Goal: Transaction & Acquisition: Book appointment/travel/reservation

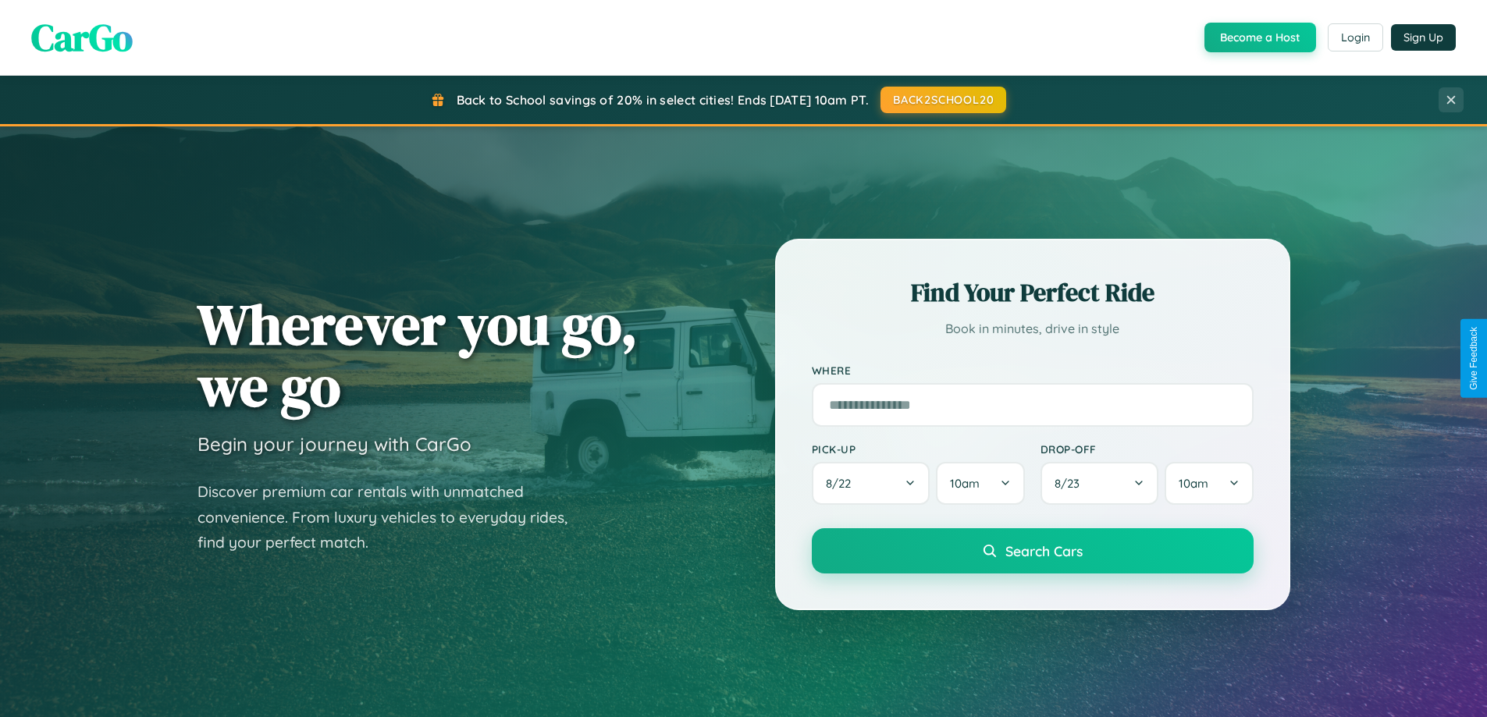
scroll to position [1074, 0]
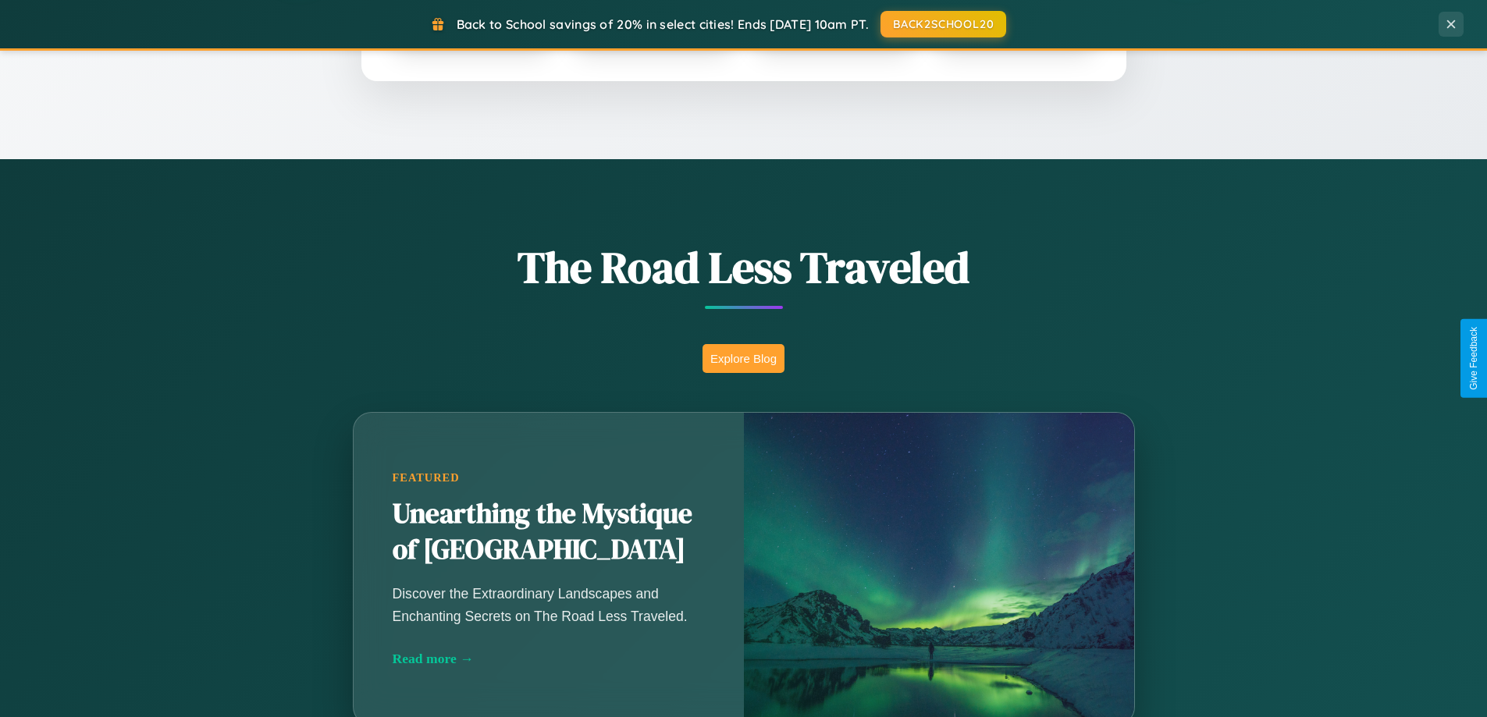
click at [743, 358] on button "Explore Blog" at bounding box center [743, 358] width 82 height 29
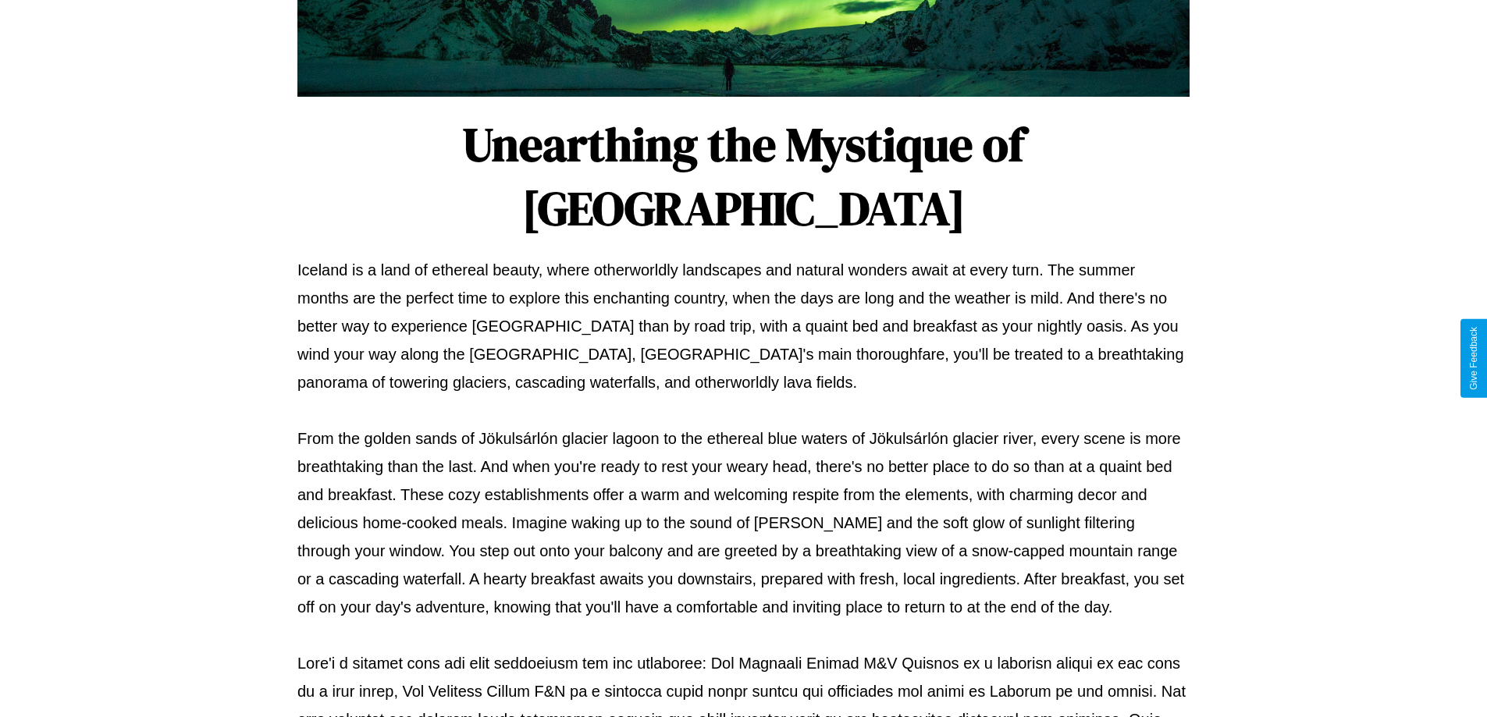
scroll to position [505, 0]
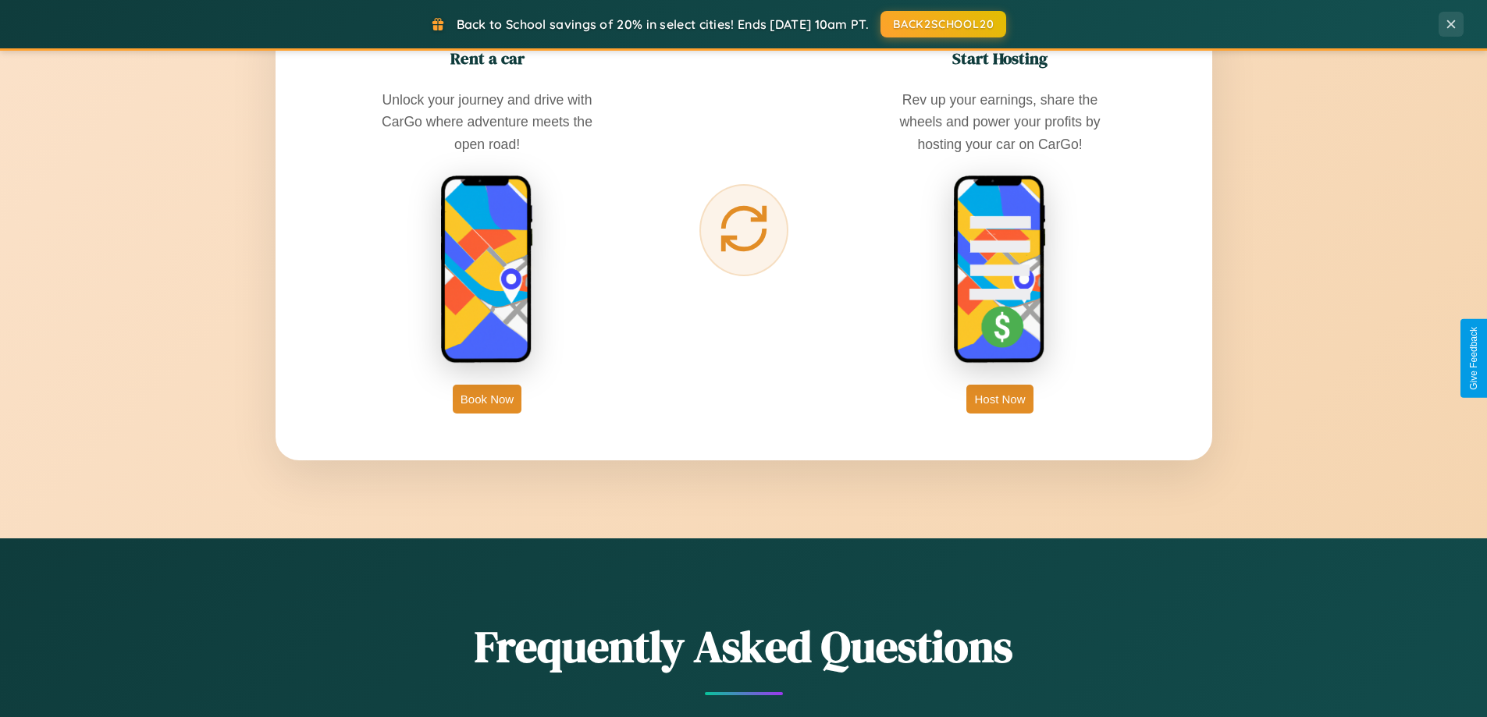
scroll to position [2508, 0]
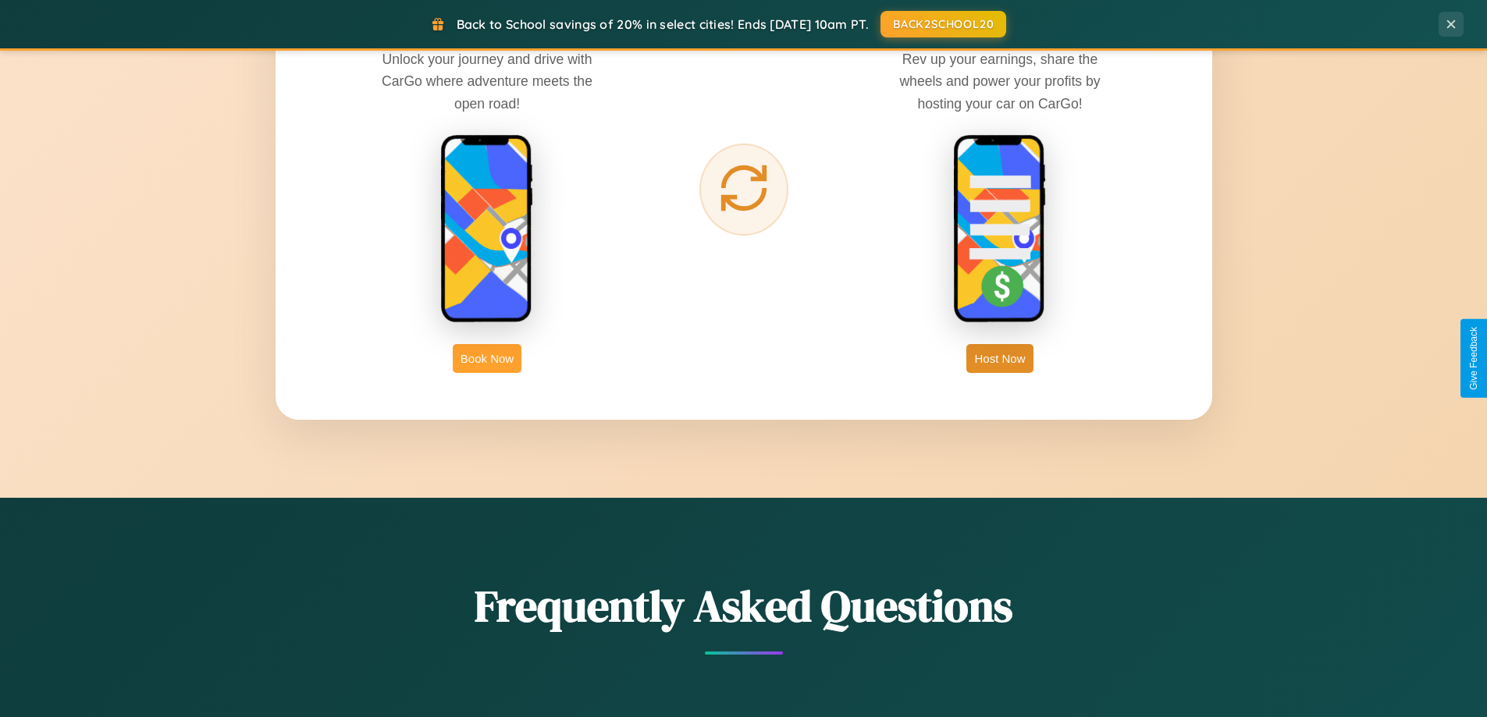
click at [487, 358] on button "Book Now" at bounding box center [487, 358] width 69 height 29
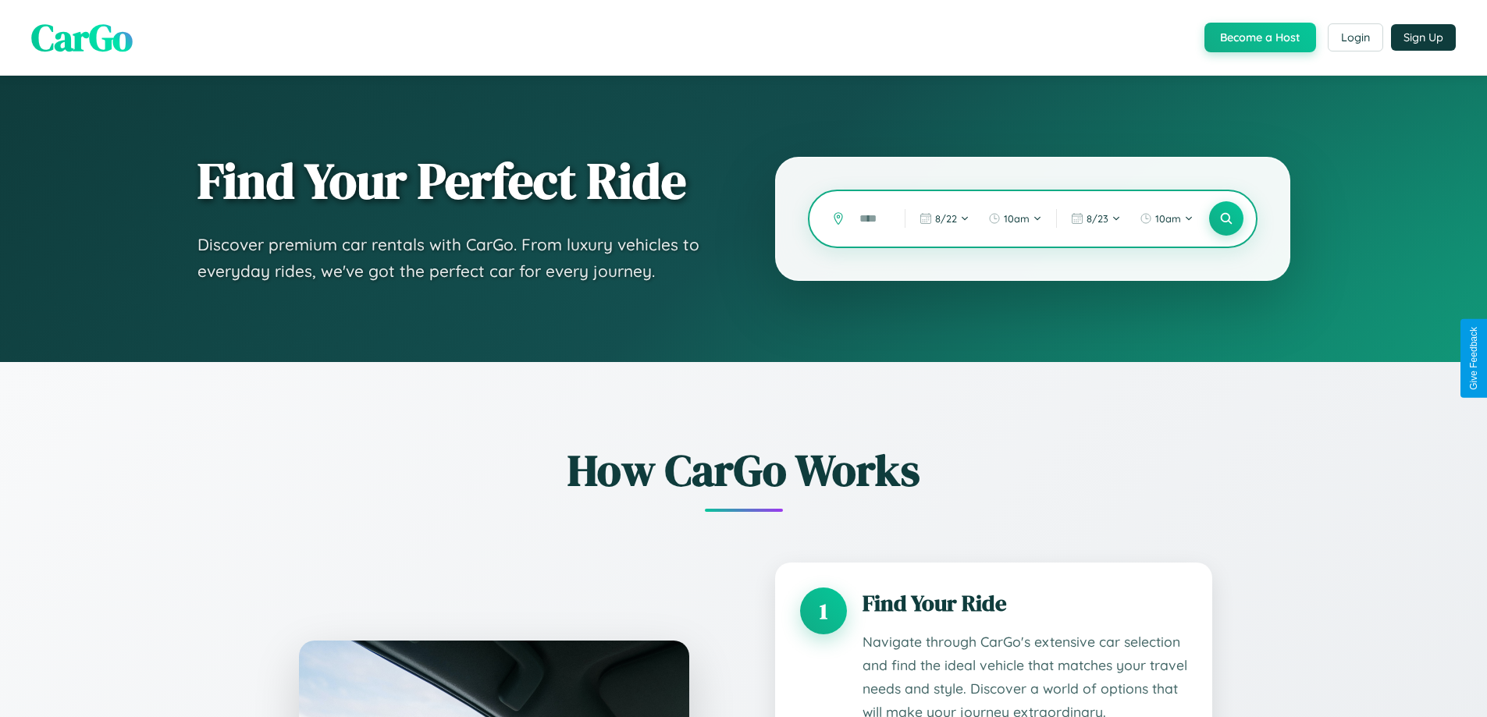
click at [870, 219] on input "text" at bounding box center [870, 218] width 37 height 27
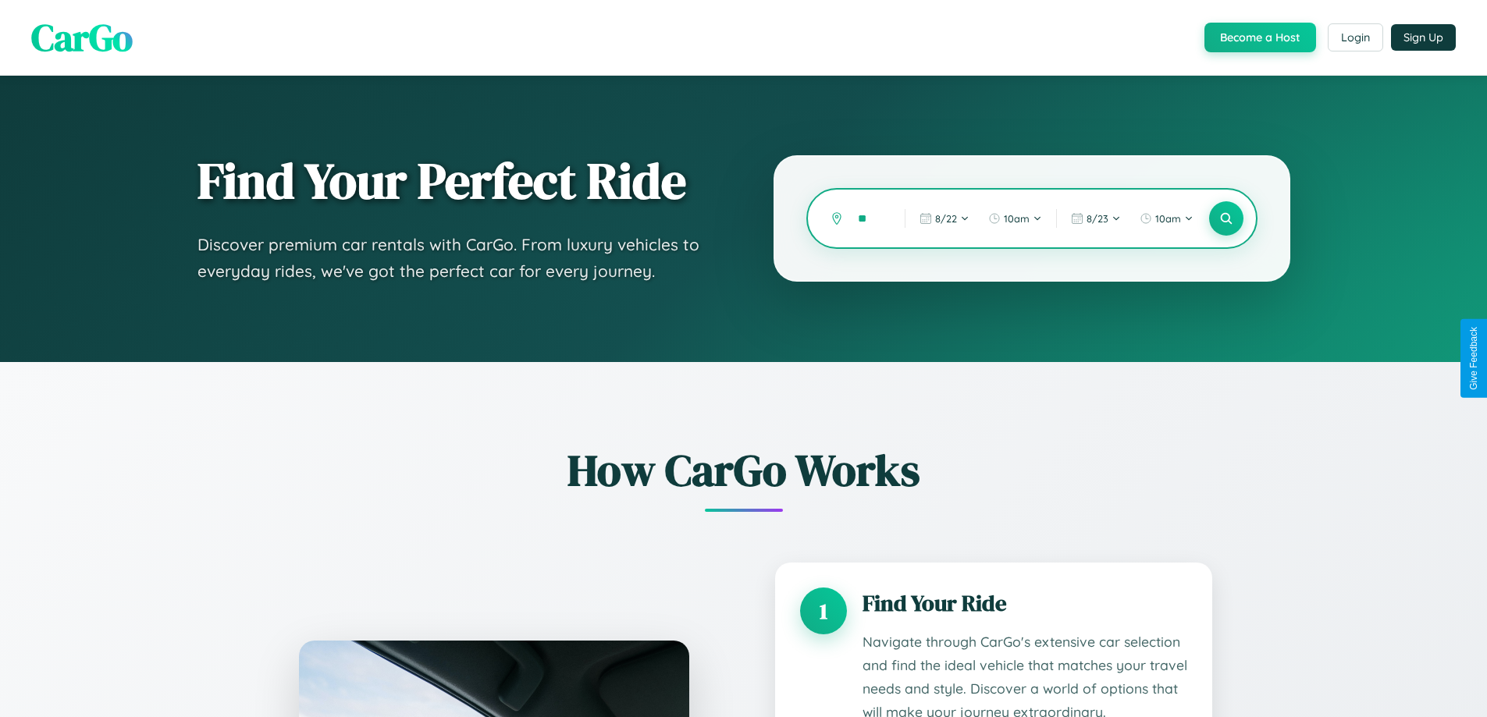
type input "*"
type input "******"
click at [1225, 219] on icon at bounding box center [1225, 219] width 15 height 15
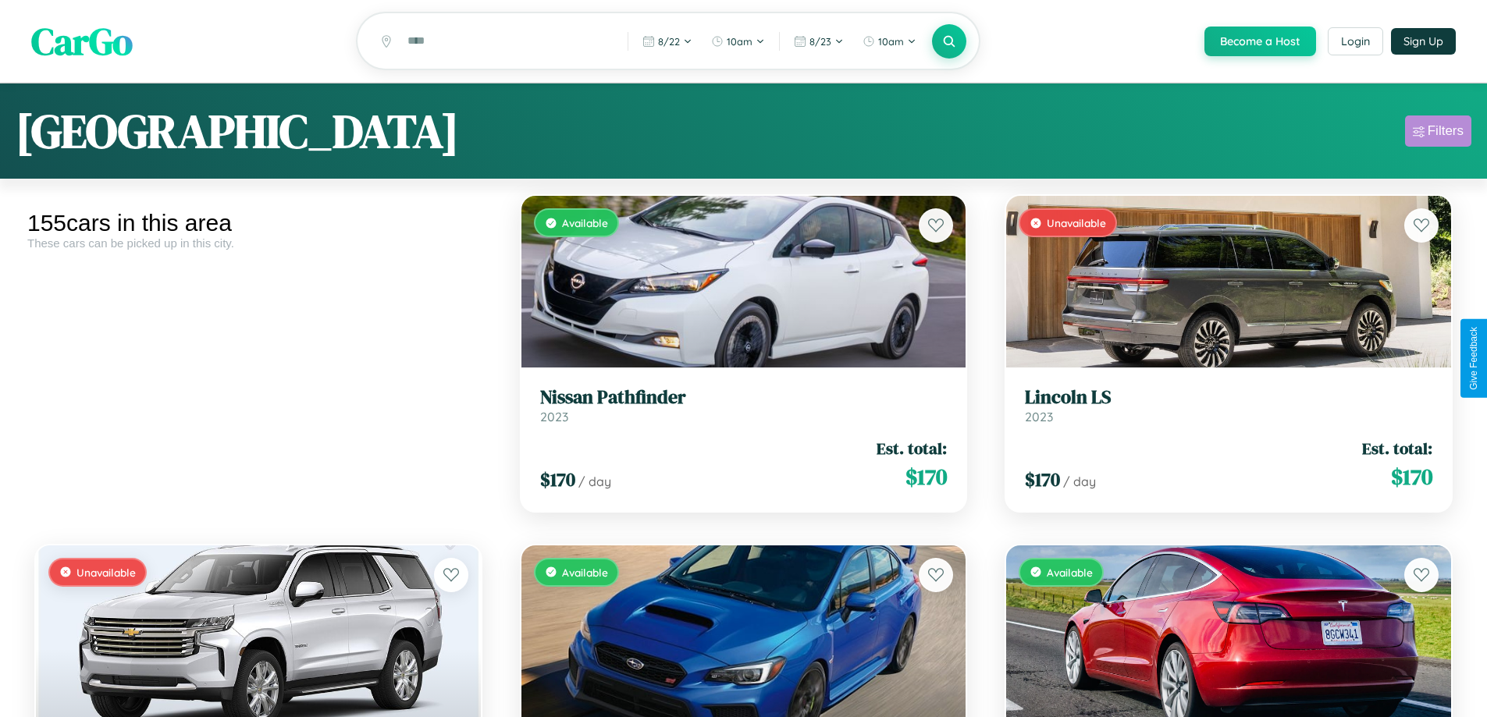
click at [1438, 133] on div "Filters" at bounding box center [1446, 131] width 36 height 16
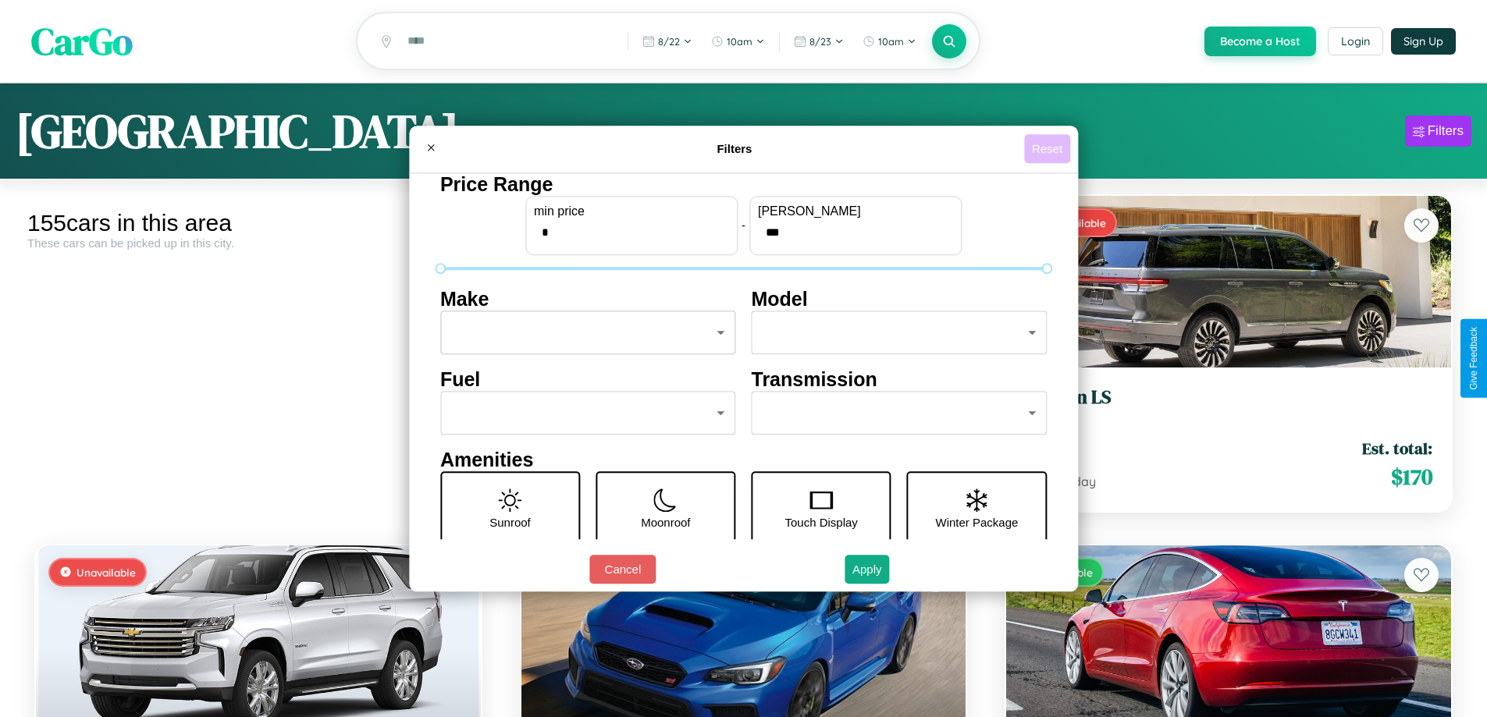
click at [1049, 148] on button "Reset" at bounding box center [1047, 148] width 46 height 29
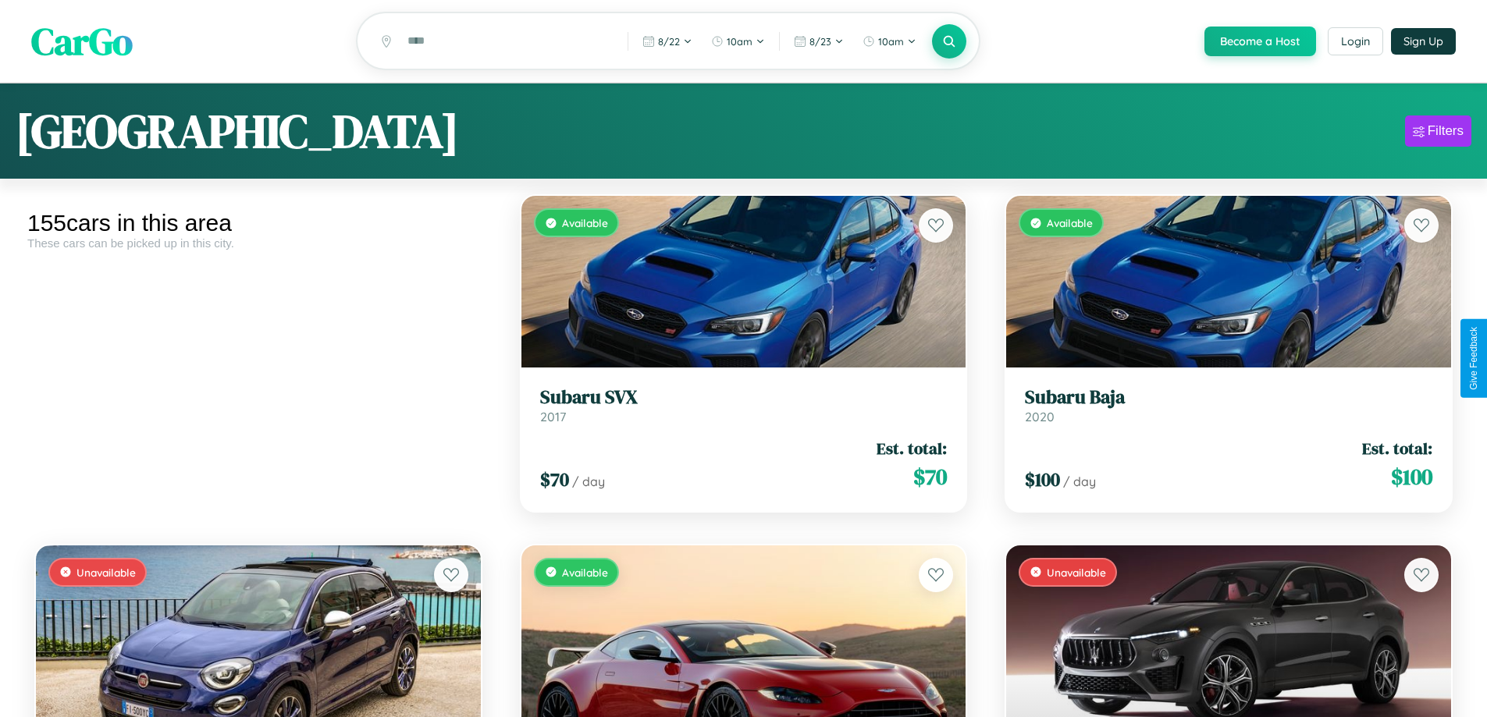
scroll to position [16876, 0]
